Goal: Task Accomplishment & Management: Manage account settings

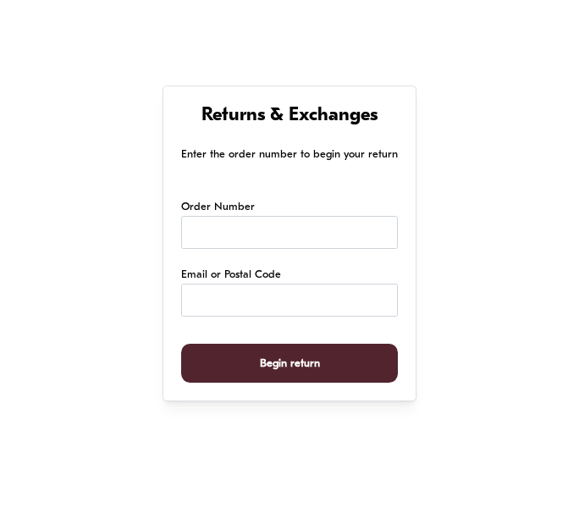
click at [303, 375] on span "Begin return" at bounding box center [290, 363] width 60 height 38
click at [225, 314] on input "Email or Postal Code" at bounding box center [289, 300] width 217 height 33
click at [240, 237] on input "Order Number" at bounding box center [289, 232] width 217 height 33
click at [251, 154] on p "Enter the order number to begin your return" at bounding box center [289, 155] width 217 height 18
click at [266, 106] on h1 "Returns & Exchanges" at bounding box center [289, 116] width 217 height 25
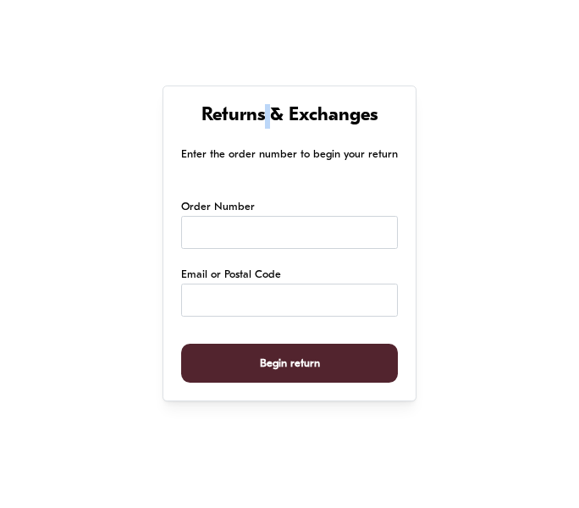
click at [266, 106] on h1 "Returns & Exchanges" at bounding box center [289, 116] width 217 height 25
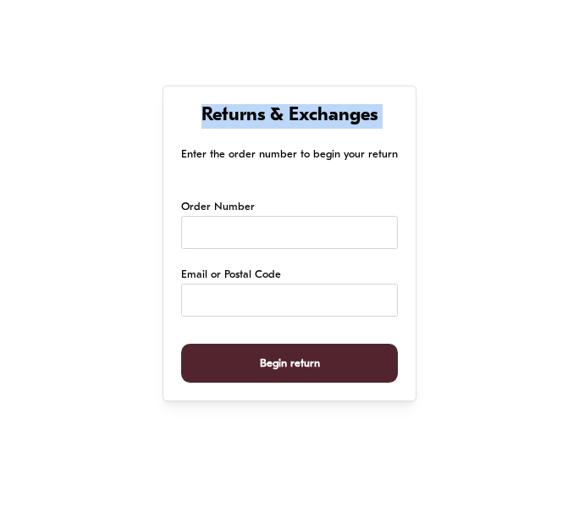
click at [266, 106] on h1 "Returns & Exchanges" at bounding box center [289, 116] width 217 height 25
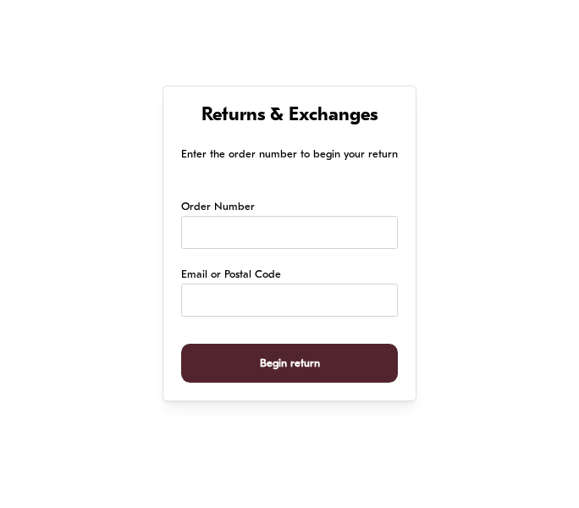
click at [245, 30] on div "Returns & Exchanges Enter the order number to begin your return Order Number Em…" at bounding box center [289, 424] width 579 height 846
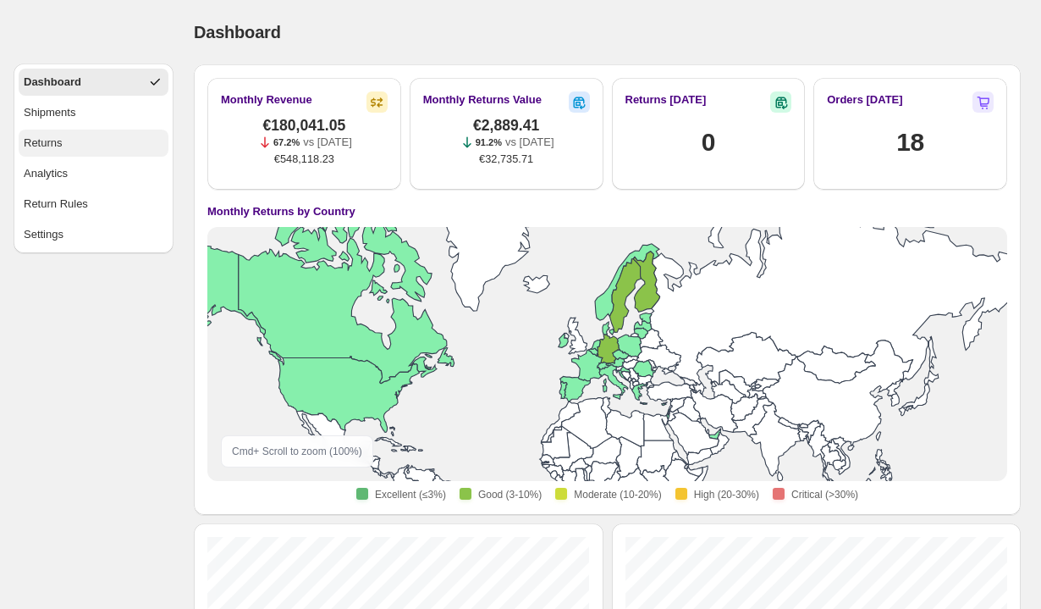
click at [47, 146] on div "Returns" at bounding box center [43, 143] width 39 height 17
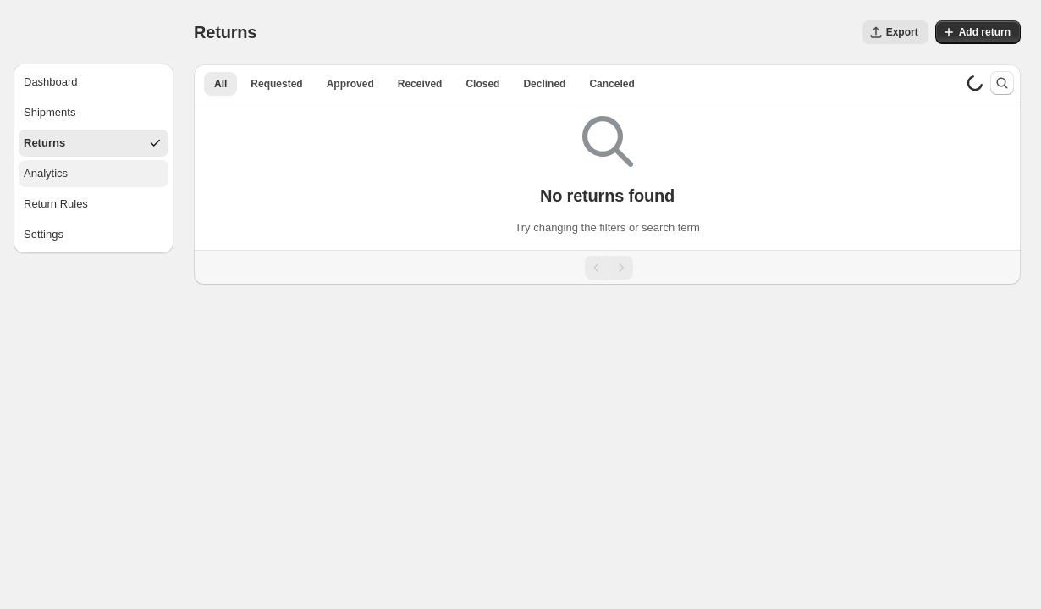
click at [54, 174] on div "Analytics" at bounding box center [46, 173] width 44 height 17
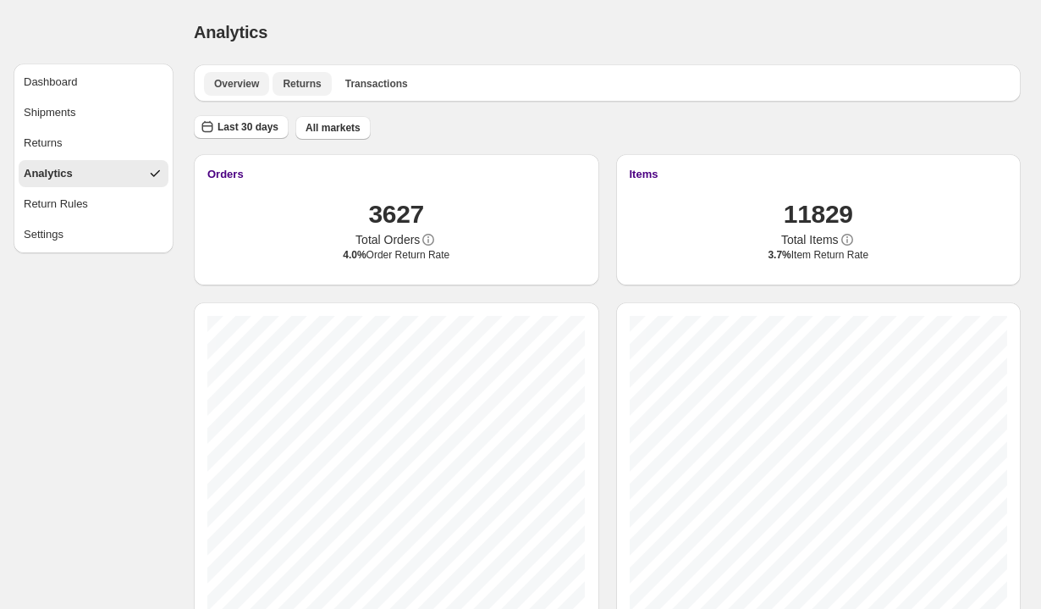
click at [302, 89] on span "Returns" at bounding box center [302, 84] width 38 height 14
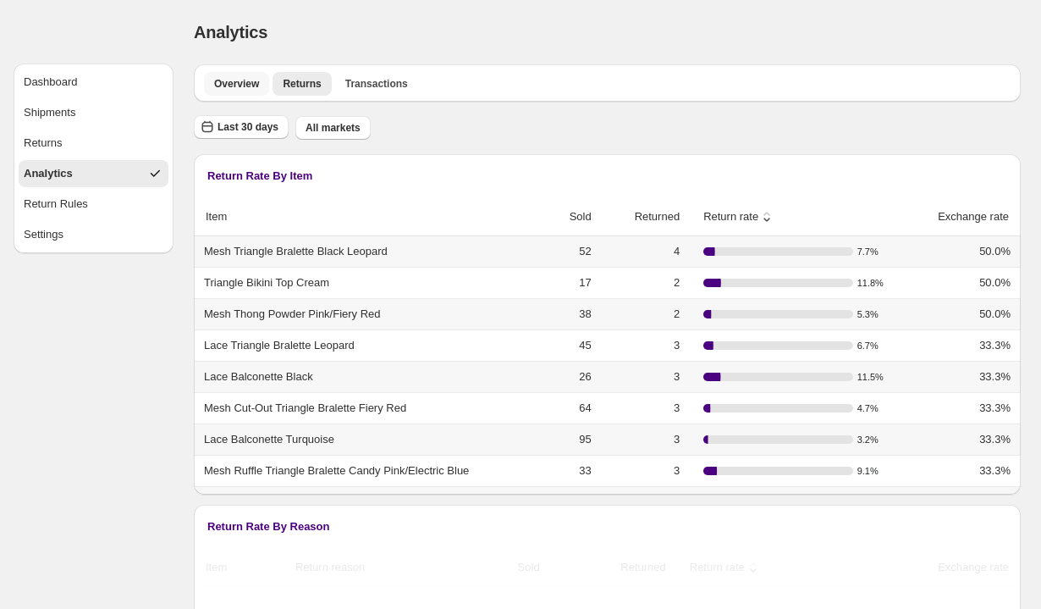
click at [246, 81] on span "Overview" at bounding box center [236, 84] width 45 height 14
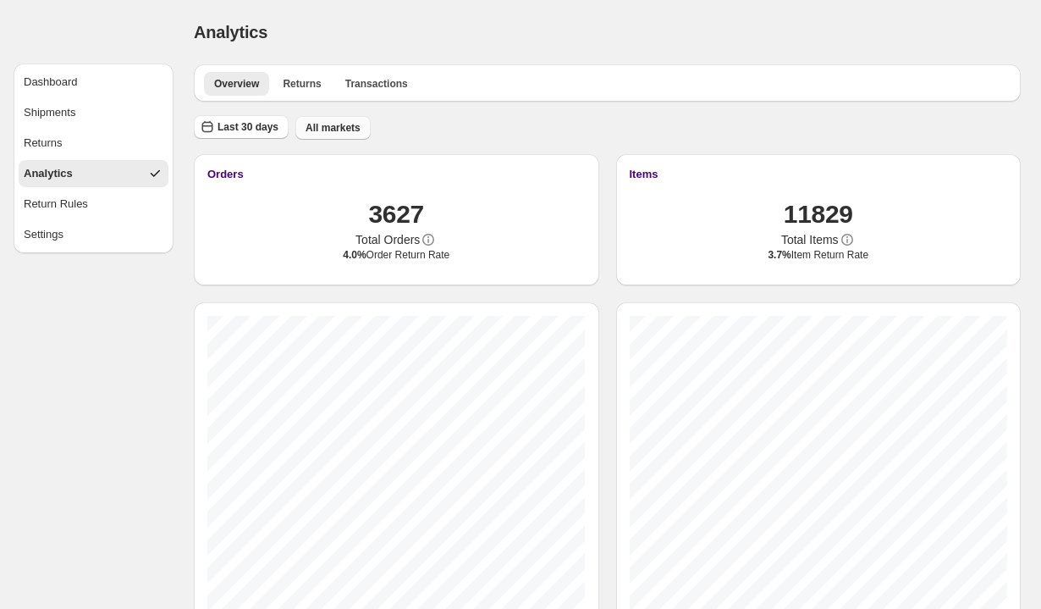
click at [342, 136] on button "All markets" at bounding box center [332, 128] width 75 height 24
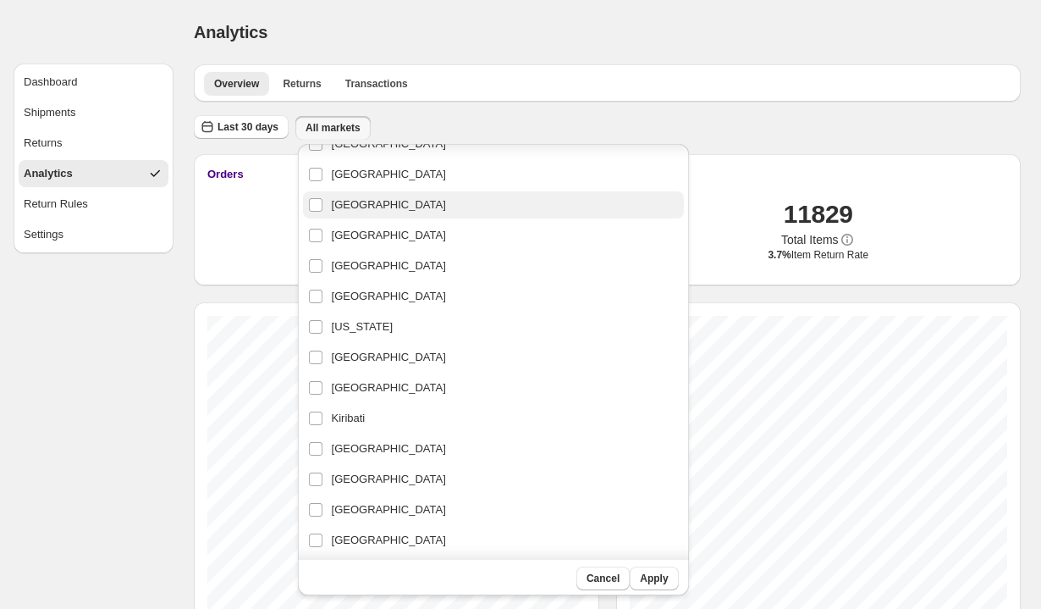
scroll to position [1243, 0]
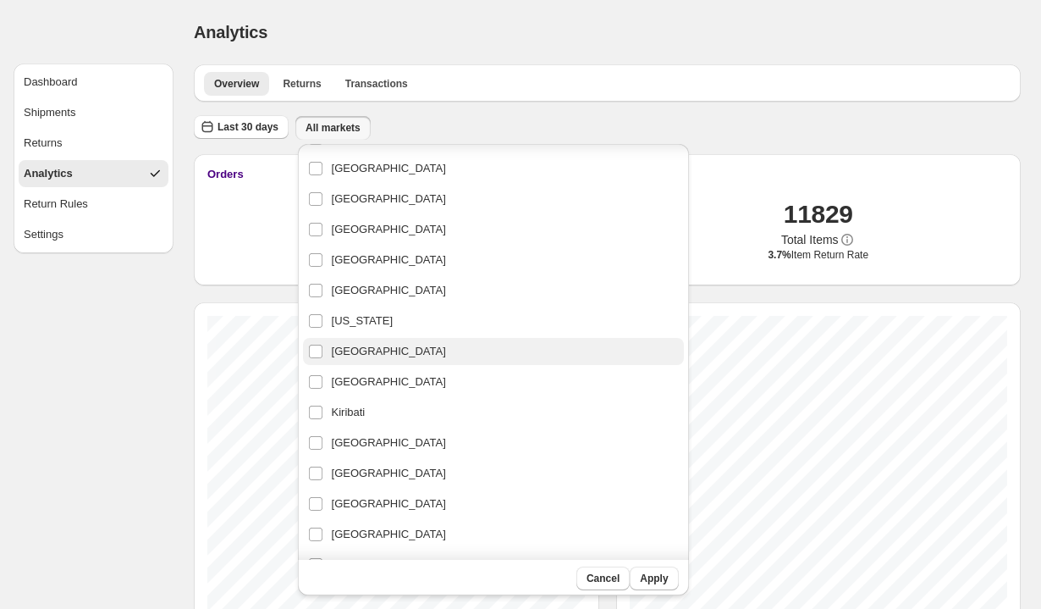
click at [366, 352] on span "[GEOGRAPHIC_DATA]" at bounding box center [389, 351] width 114 height 17
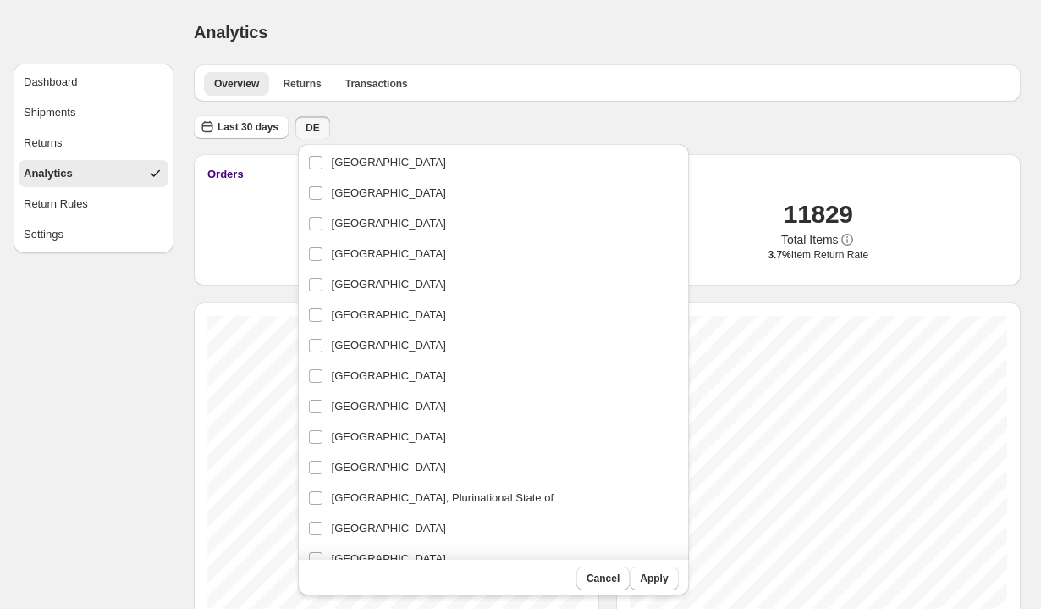
click at [532, 8] on div "Analytics. This page is ready Analytics" at bounding box center [607, 32] width 827 height 64
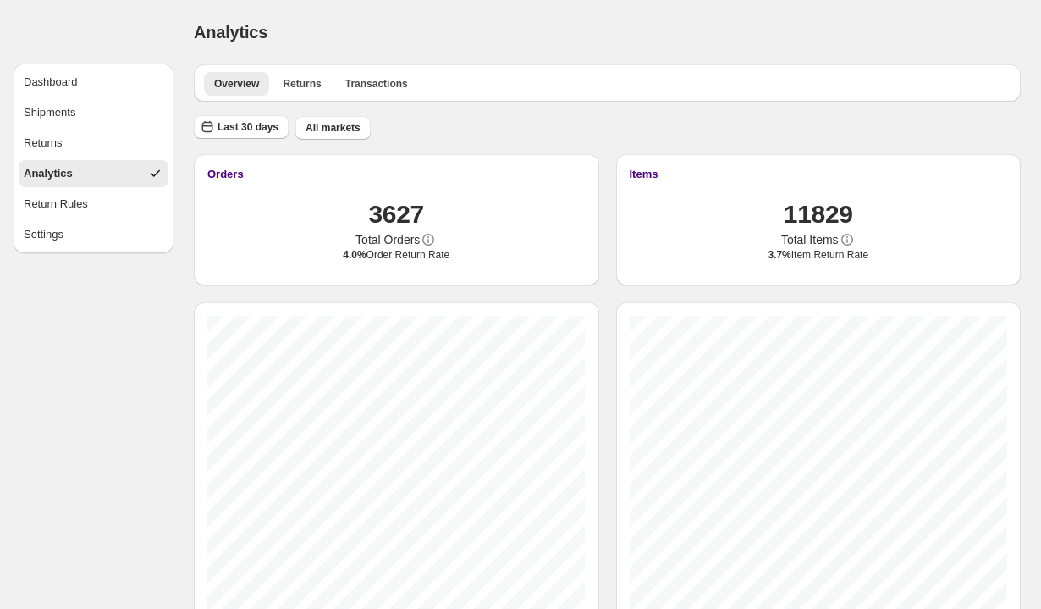
click at [350, 139] on div "Last 30 days All markets" at bounding box center [604, 124] width 834 height 32
click at [348, 135] on button "All markets" at bounding box center [332, 128] width 75 height 24
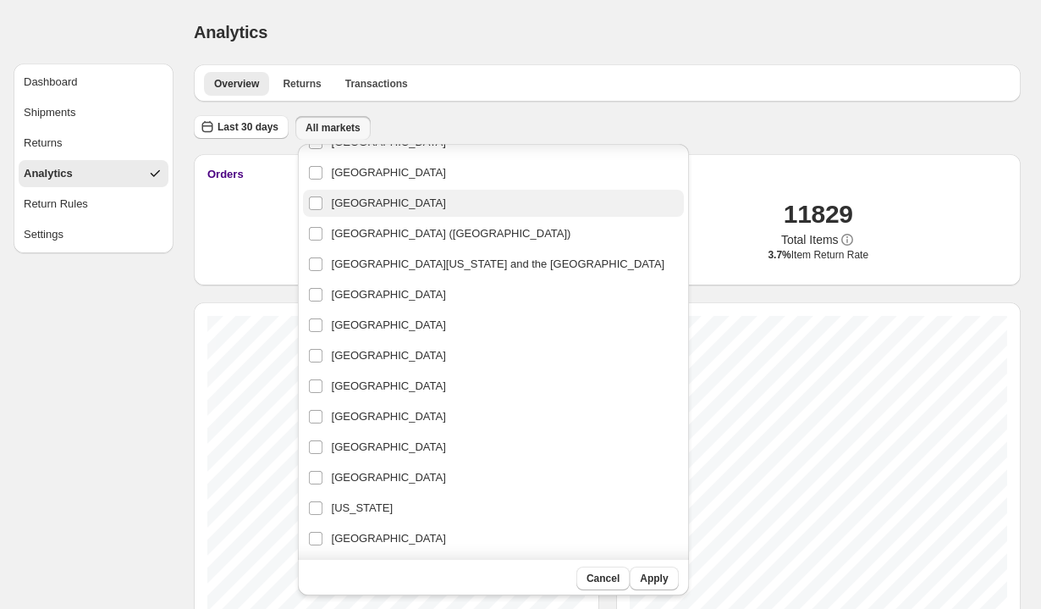
scroll to position [1100, 0]
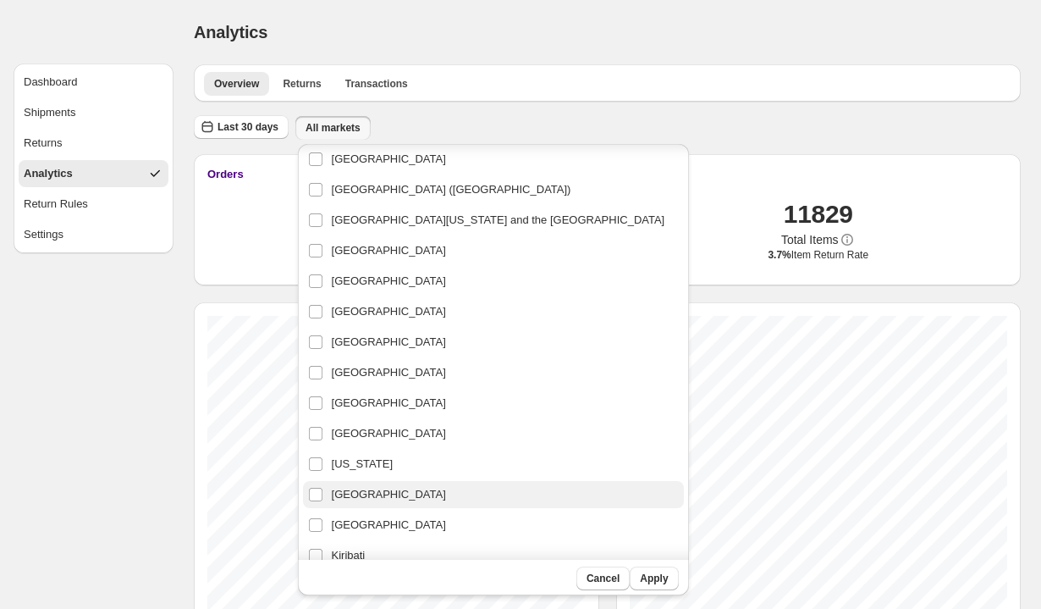
click at [371, 490] on span "[GEOGRAPHIC_DATA]" at bounding box center [389, 494] width 114 height 17
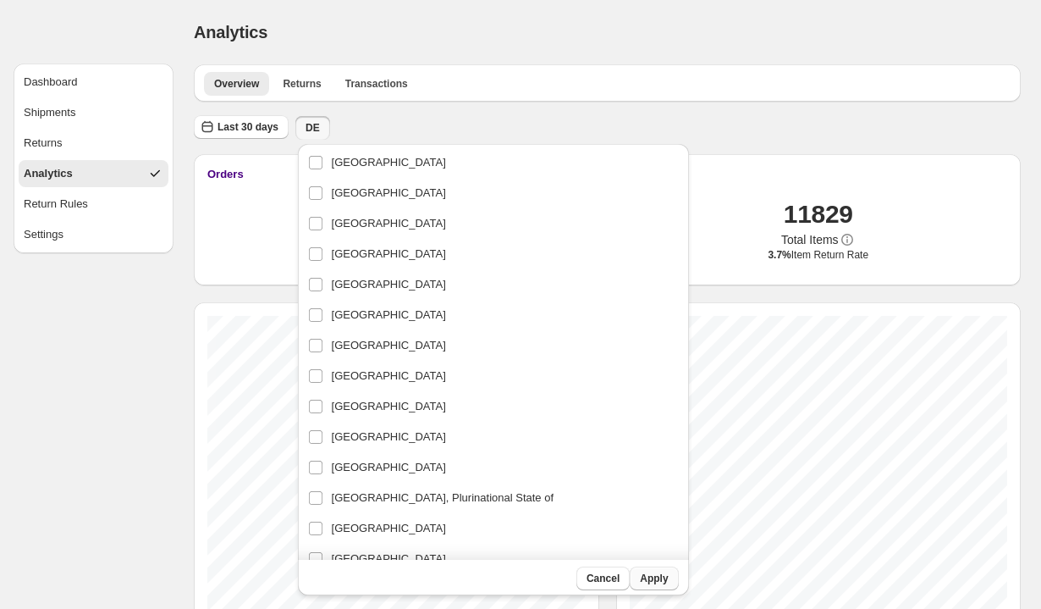
click at [640, 576] on span "Apply" at bounding box center [654, 578] width 28 height 14
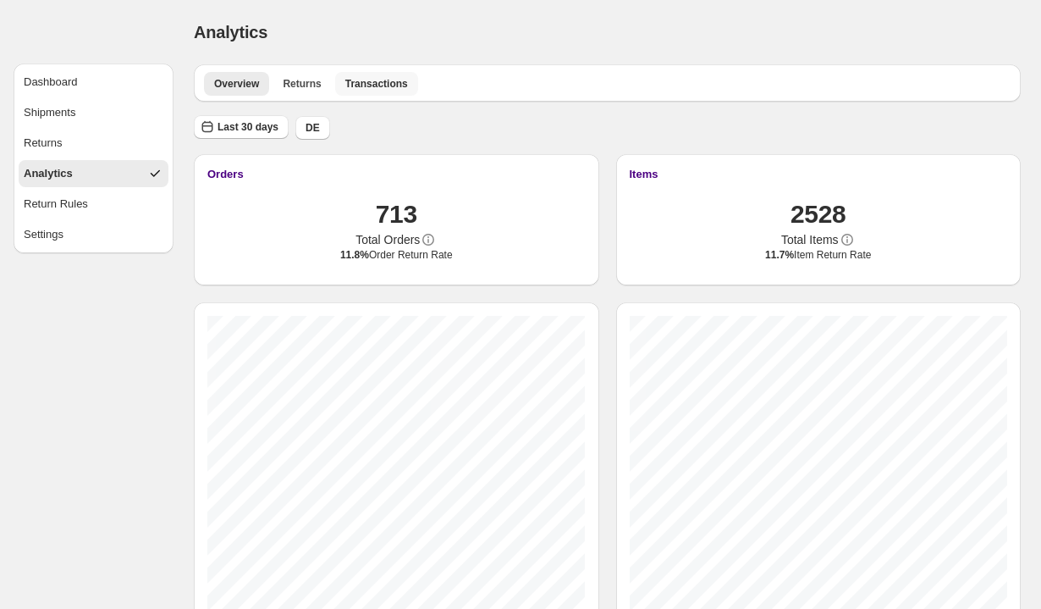
click at [406, 91] on button "Transactions" at bounding box center [376, 84] width 83 height 24
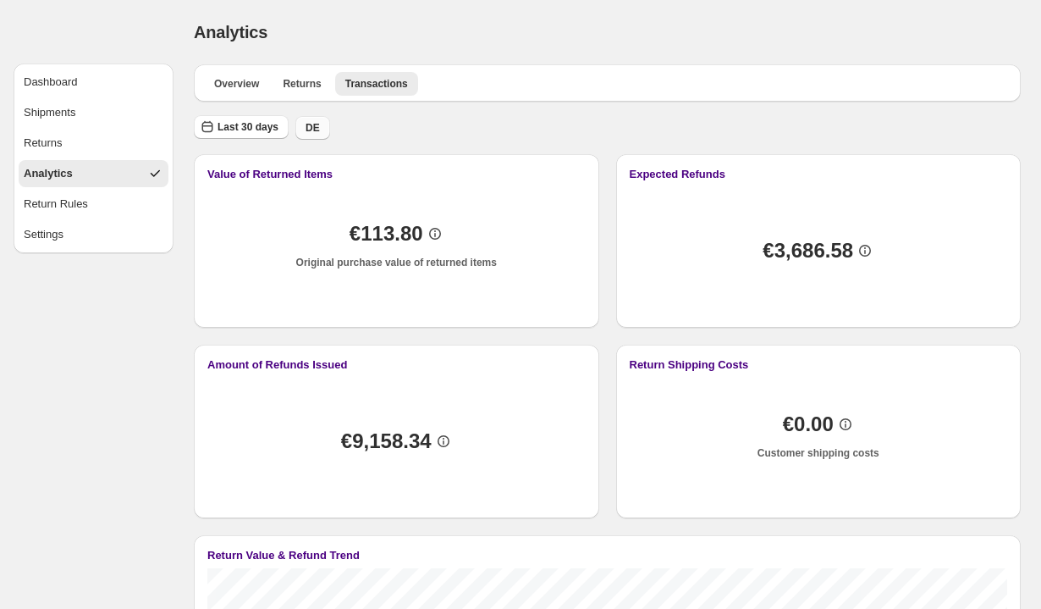
click at [314, 135] on button "DE" at bounding box center [312, 128] width 35 height 24
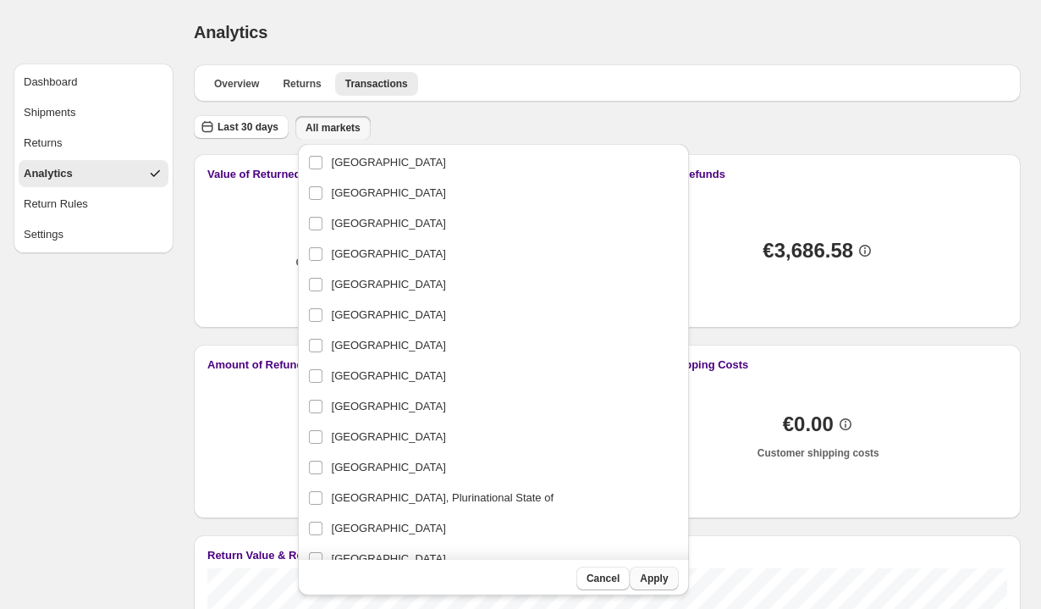
click at [640, 577] on span "Apply" at bounding box center [654, 578] width 28 height 14
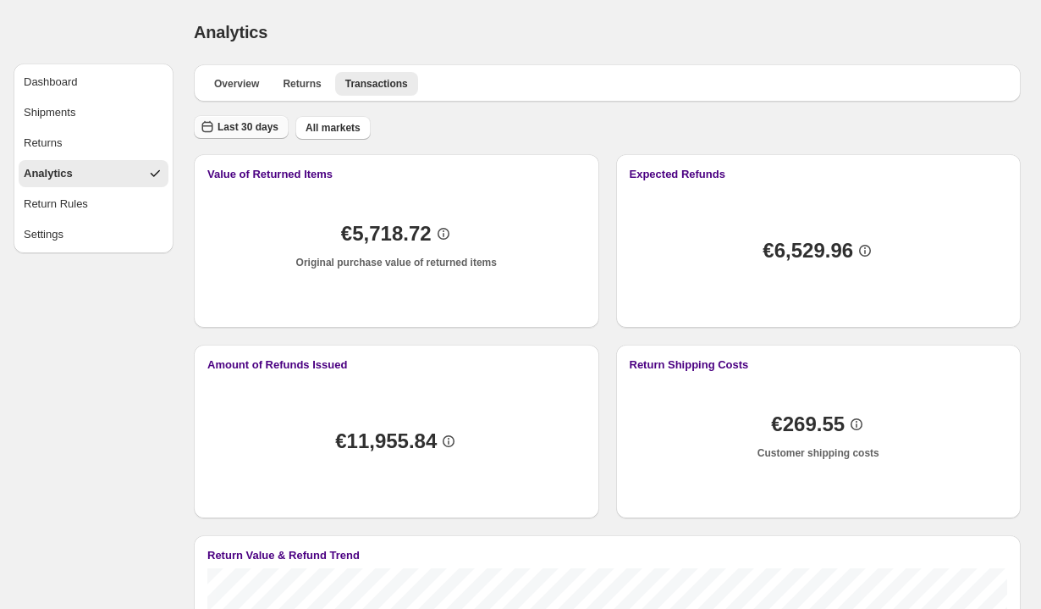
click at [223, 127] on span "Last 30 days" at bounding box center [248, 127] width 61 height 14
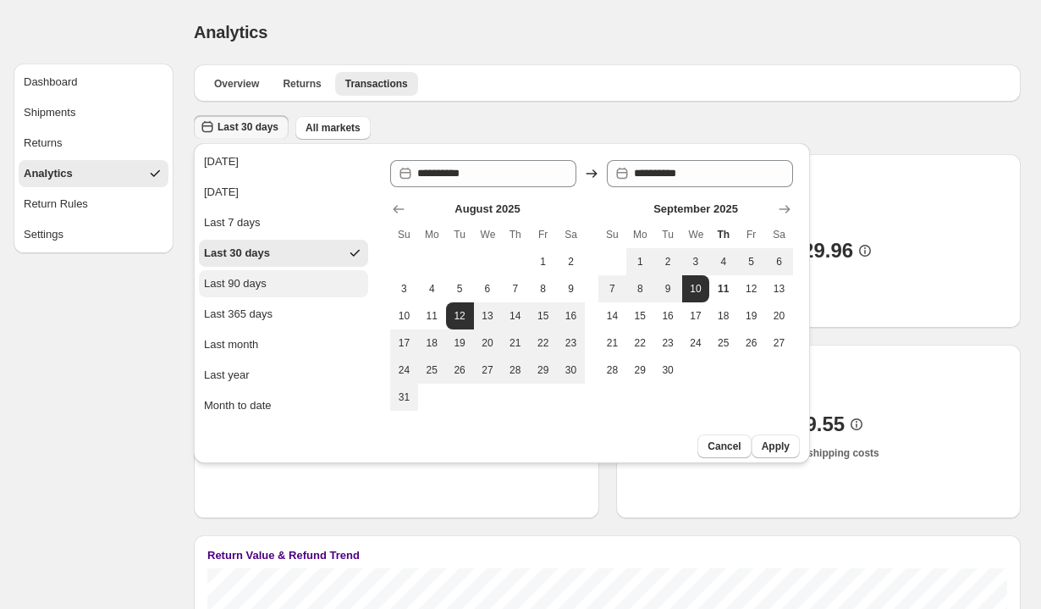
click at [266, 288] on div "Last 90 days" at bounding box center [235, 283] width 63 height 17
type input "**********"
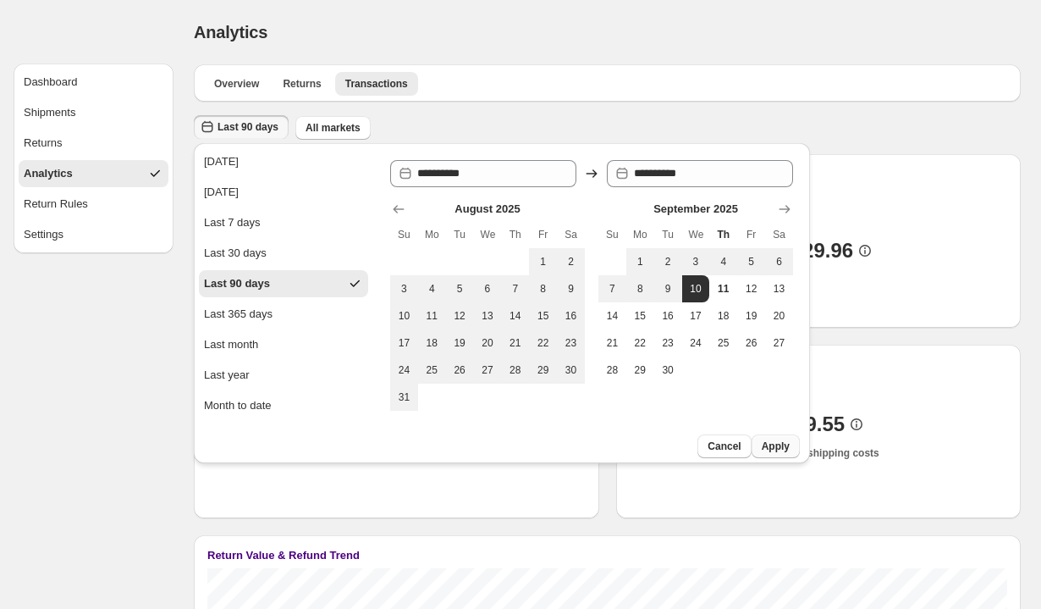
click at [772, 449] on span "Apply" at bounding box center [776, 446] width 28 height 14
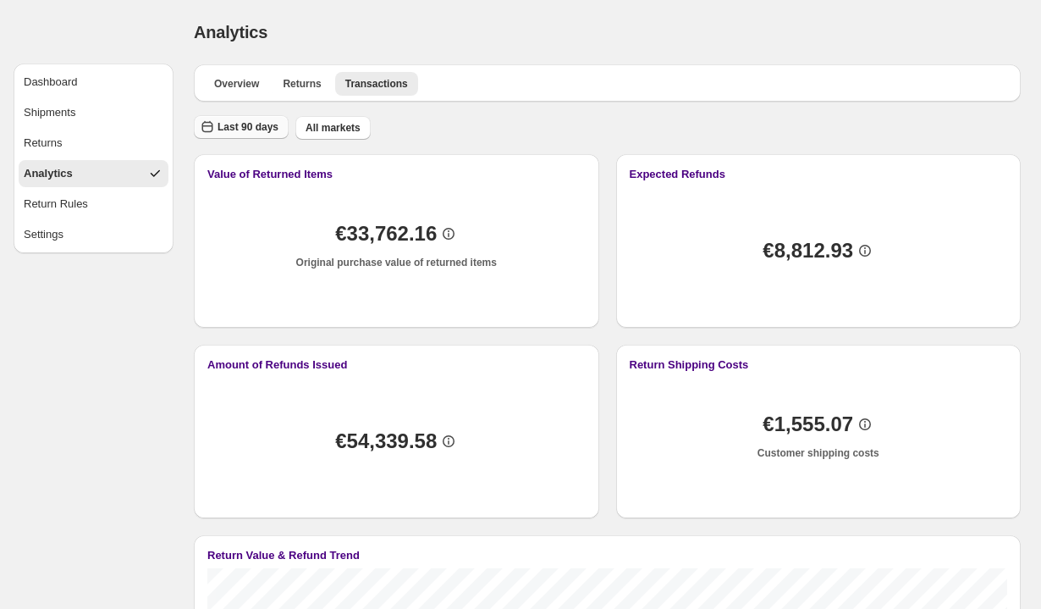
click at [239, 124] on span "Last 90 days" at bounding box center [248, 127] width 61 height 14
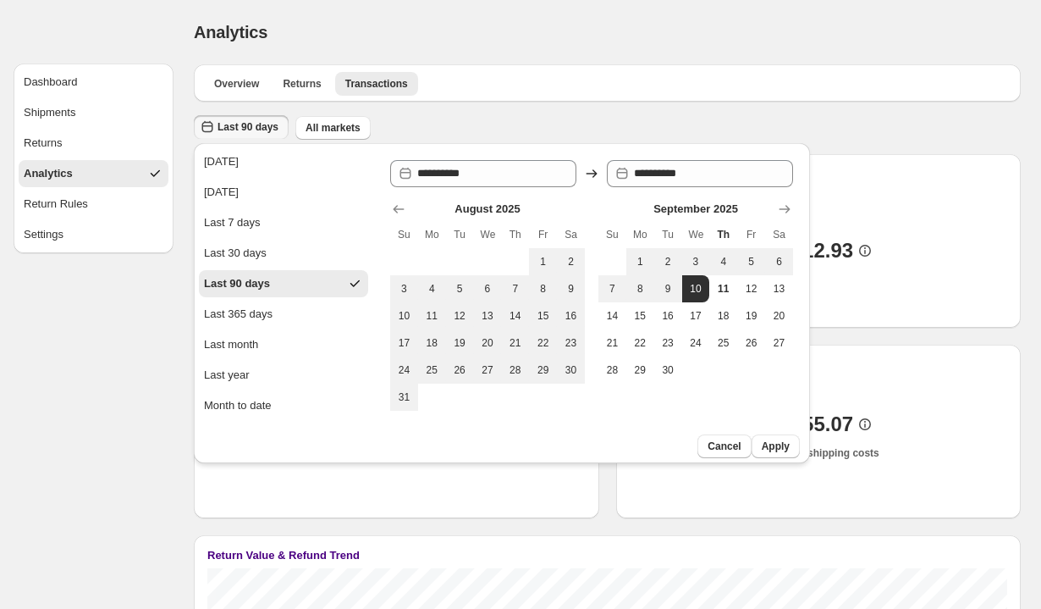
click at [570, 52] on div "Analytics. This page is ready Analytics" at bounding box center [607, 32] width 827 height 64
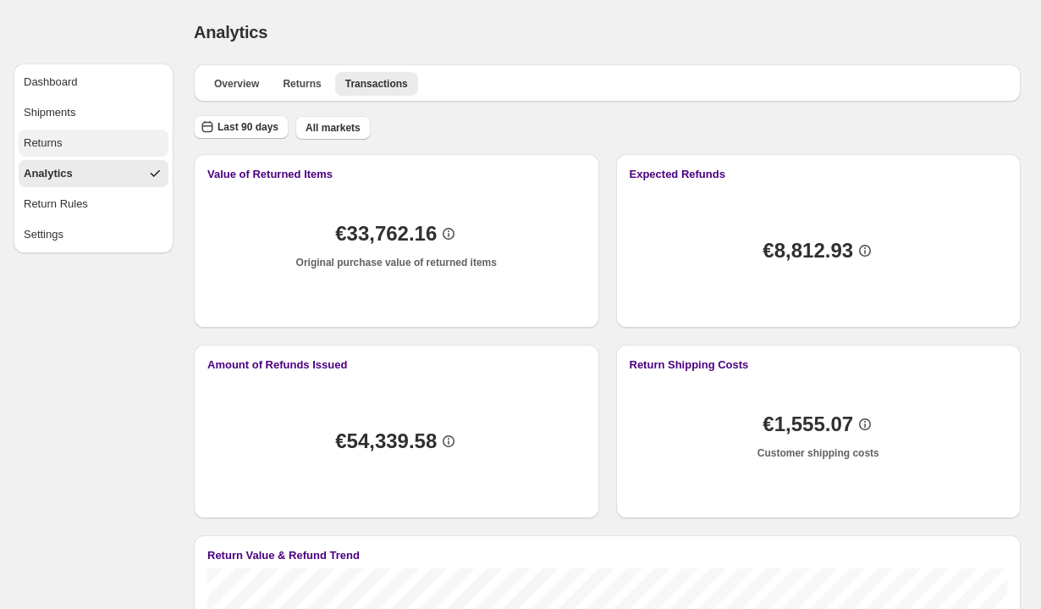
click at [78, 141] on button "Returns" at bounding box center [94, 142] width 150 height 27
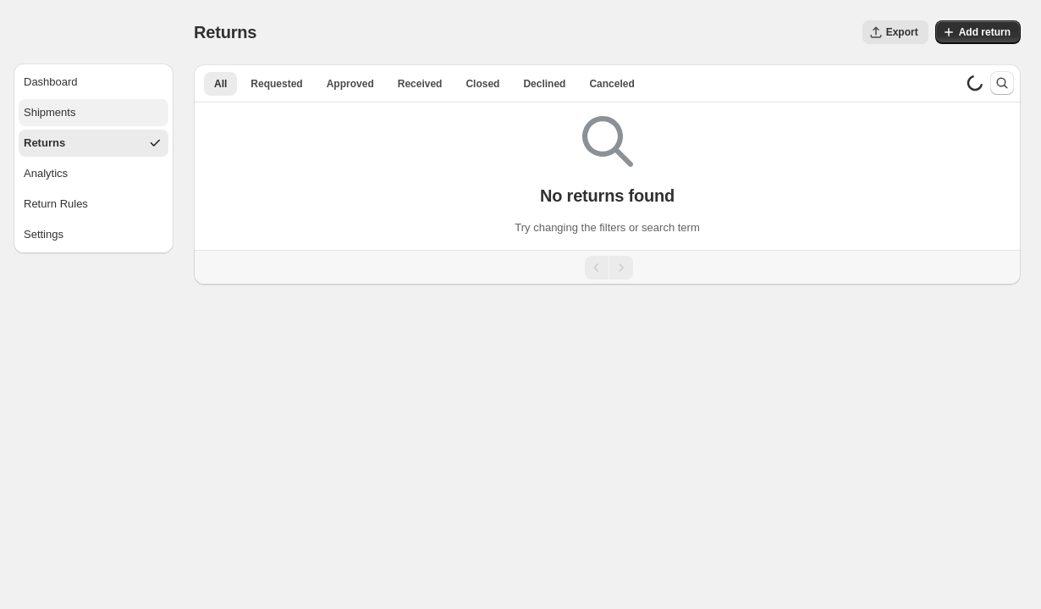
click at [51, 104] on div "Shipments" at bounding box center [50, 112] width 52 height 17
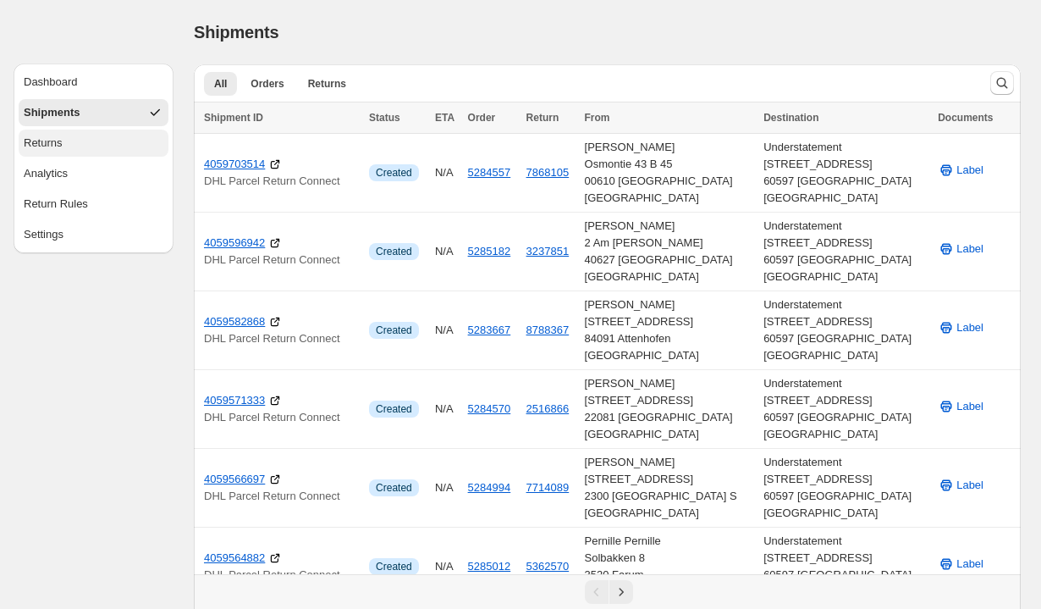
click at [21, 135] on button "Returns" at bounding box center [94, 142] width 150 height 27
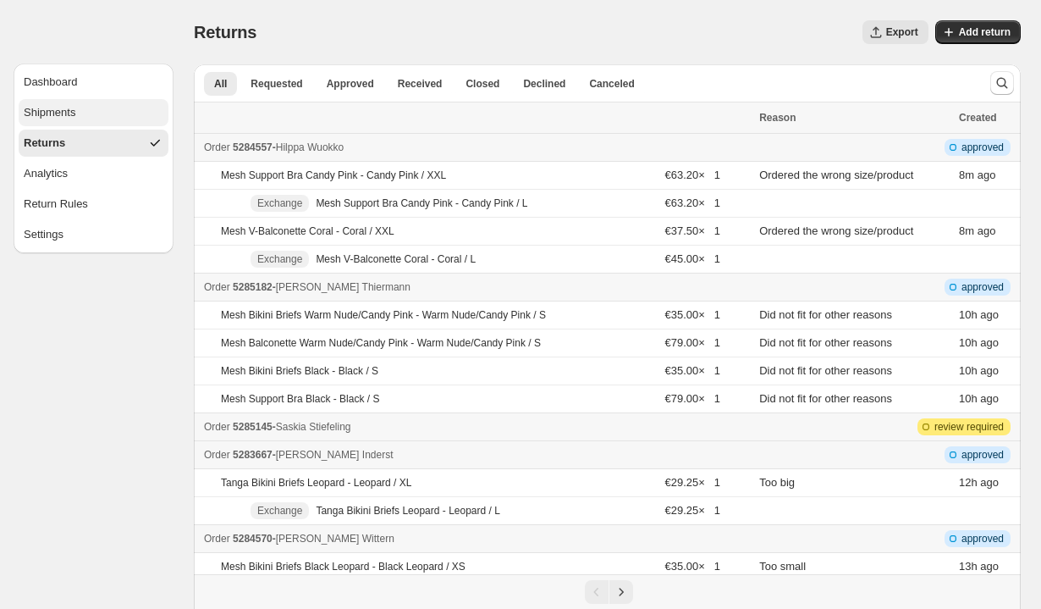
click at [58, 118] on div "Shipments" at bounding box center [50, 112] width 52 height 17
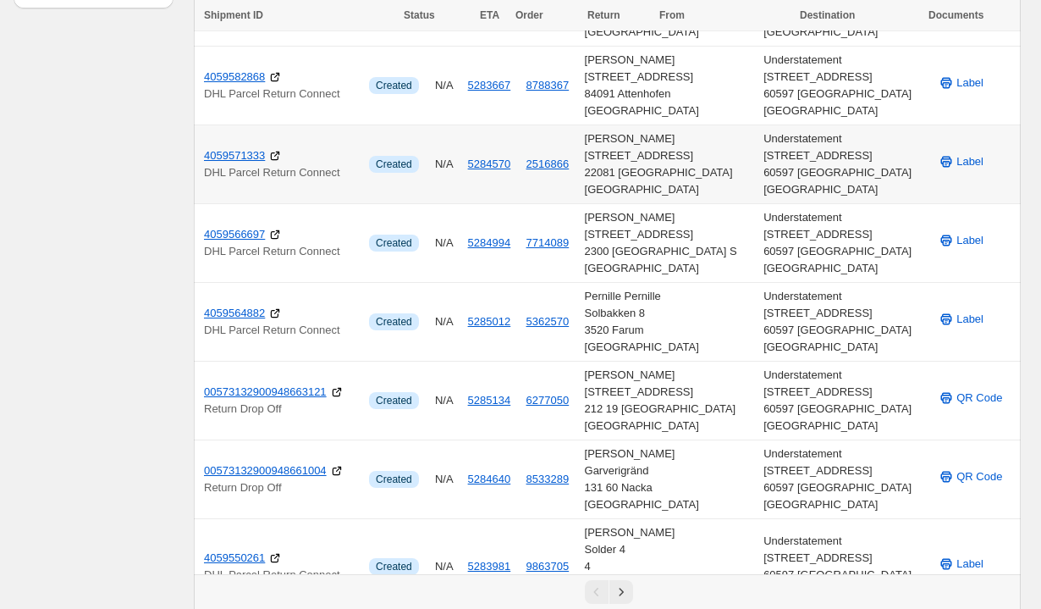
scroll to position [363, 0]
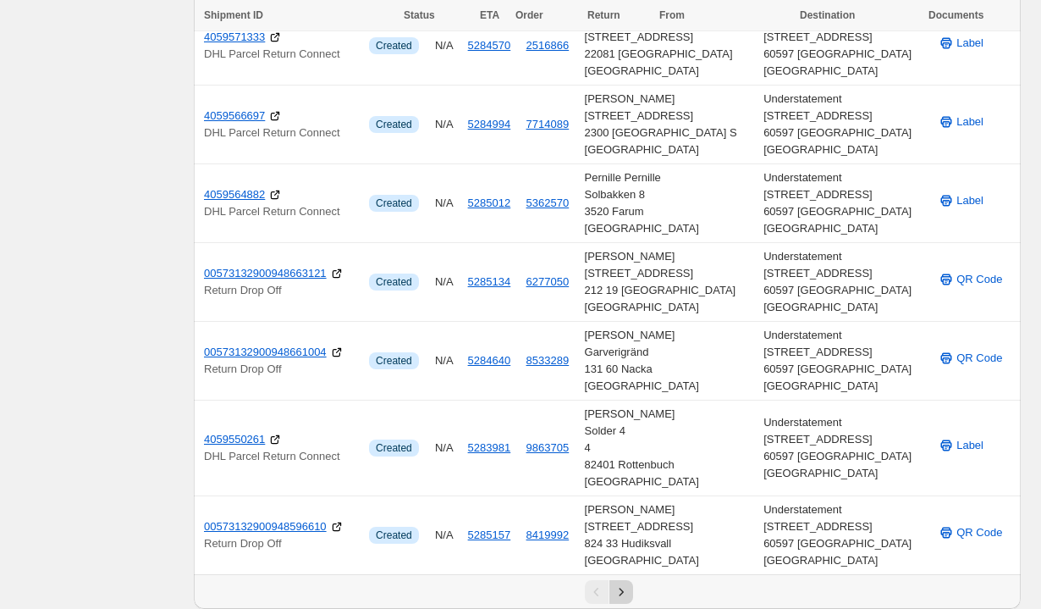
click at [616, 591] on icon "Next" at bounding box center [621, 591] width 17 height 17
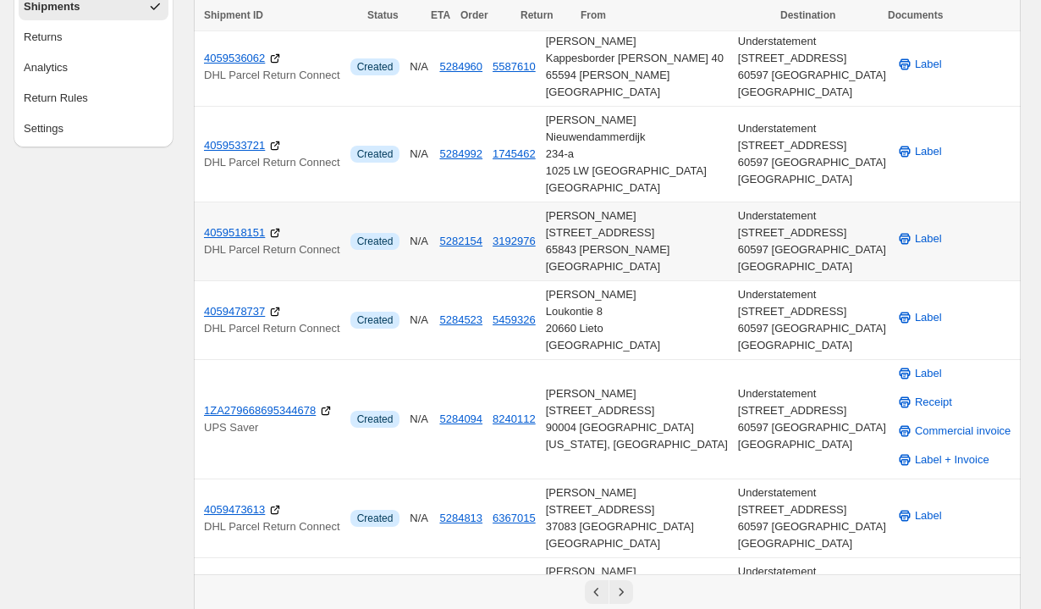
scroll to position [112, 0]
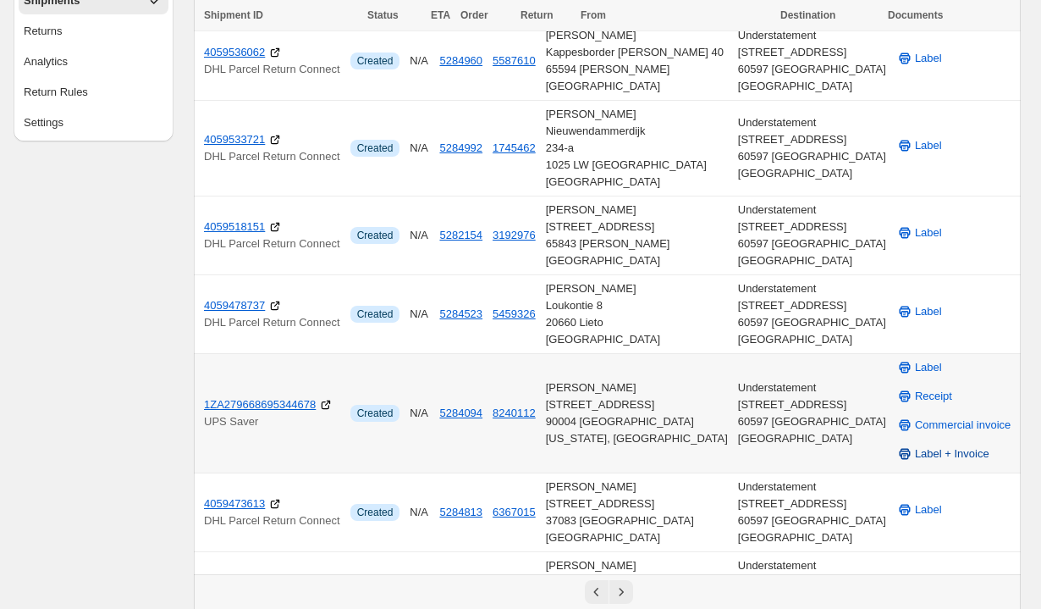
click at [952, 449] on span "Label + Invoice" at bounding box center [952, 453] width 74 height 17
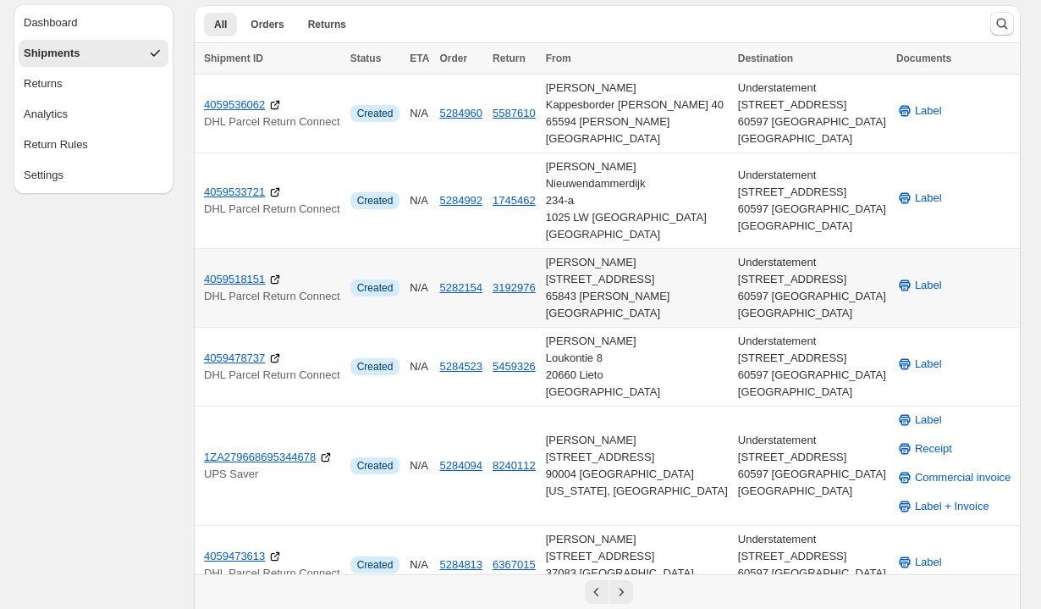
scroll to position [0, 0]
